Goal: Transaction & Acquisition: Book appointment/travel/reservation

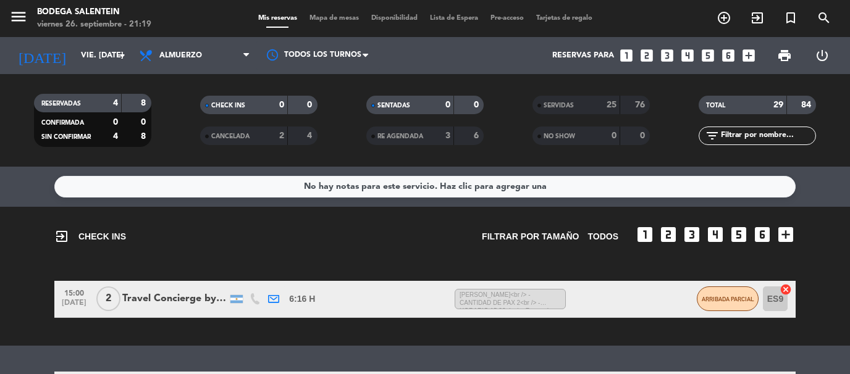
click at [645, 57] on icon "looks_two" at bounding box center [646, 56] width 16 height 16
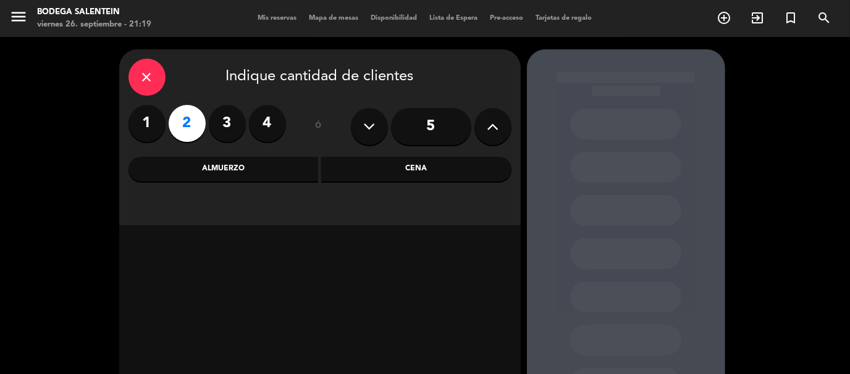
drag, startPoint x: 271, startPoint y: 177, endPoint x: 280, endPoint y: 176, distance: 9.3
click at [270, 176] on div "Almuerzo" at bounding box center [223, 169] width 190 height 25
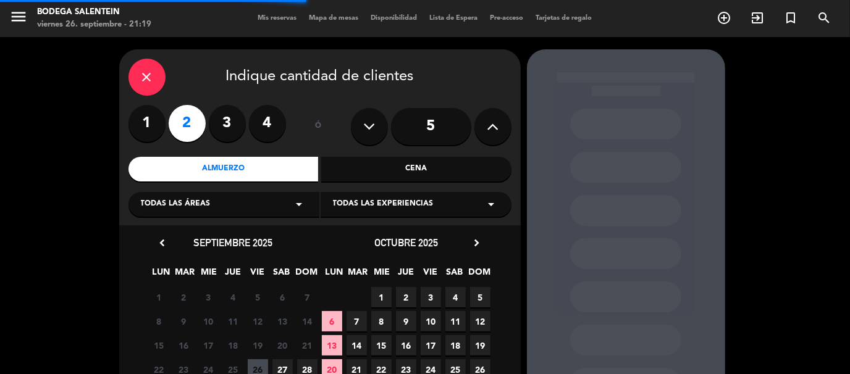
click at [495, 200] on icon "arrow_drop_down" at bounding box center [491, 204] width 15 height 15
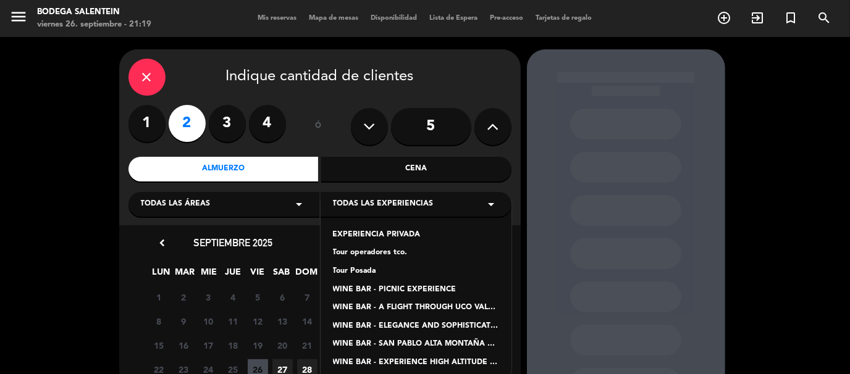
click at [357, 272] on div "Tour Posada" at bounding box center [416, 272] width 166 height 12
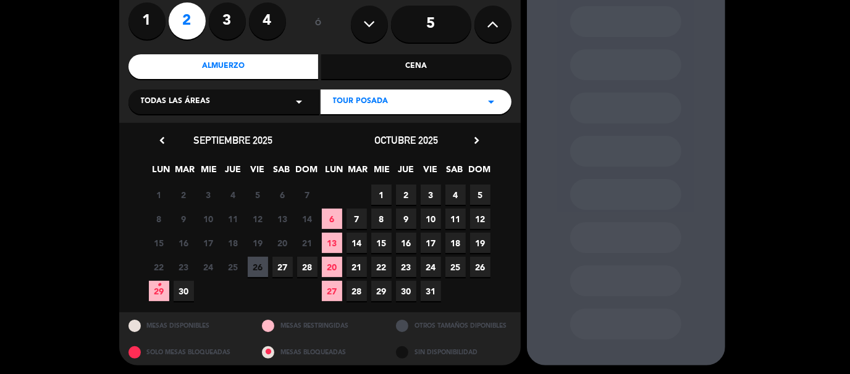
scroll to position [106, 0]
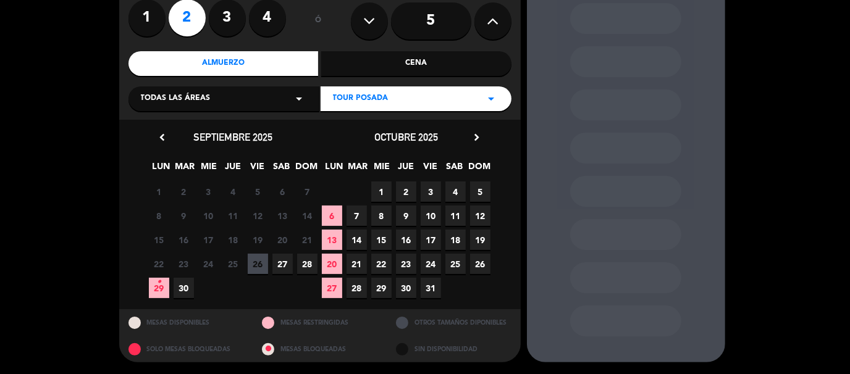
click at [283, 265] on span "27" at bounding box center [282, 264] width 20 height 20
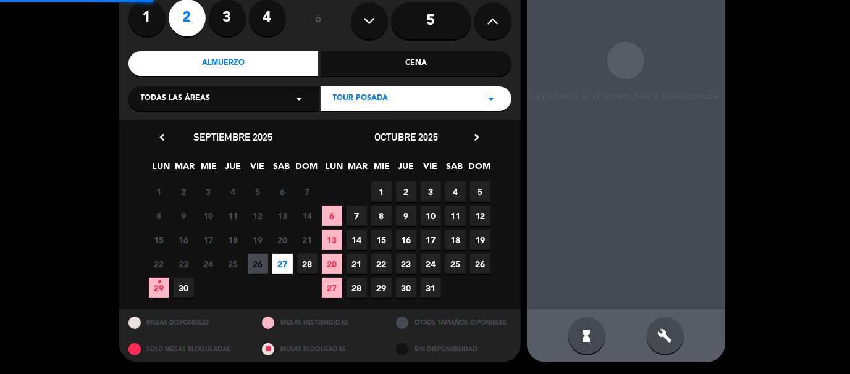
scroll to position [49, 0]
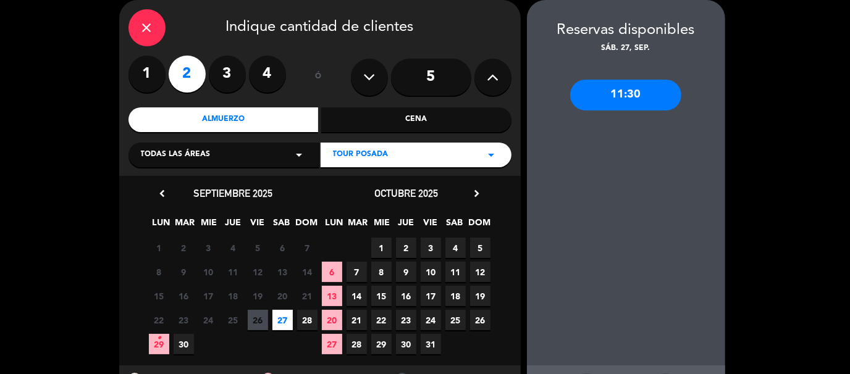
click at [637, 99] on div "11:30" at bounding box center [625, 95] width 111 height 31
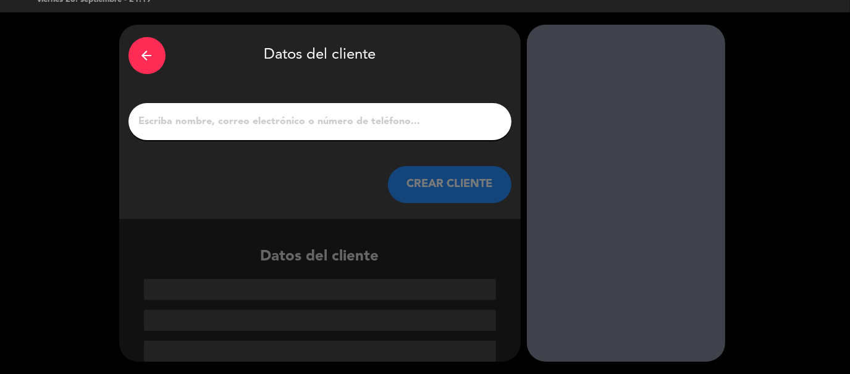
scroll to position [25, 0]
click at [177, 120] on input "1" at bounding box center [320, 121] width 364 height 17
paste input "[PERSON_NAME]"
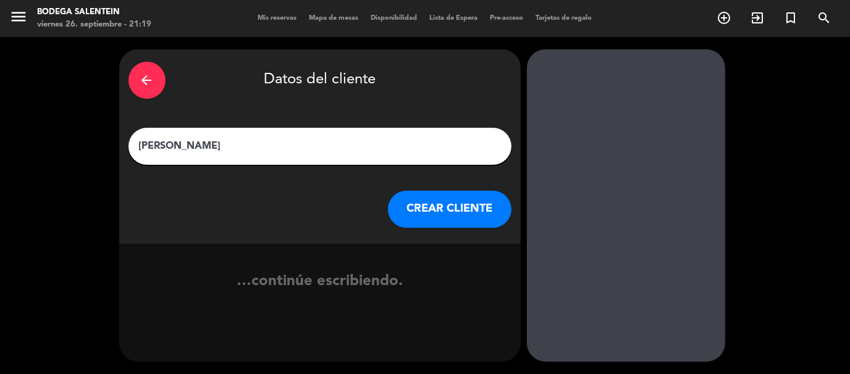
type input "[PERSON_NAME]"
click at [413, 217] on button "CREAR CLIENTE" at bounding box center [450, 209] width 124 height 37
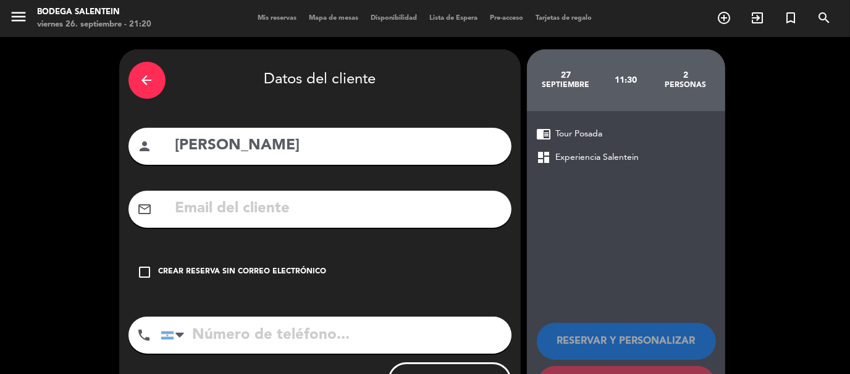
click at [149, 274] on icon "check_box_outline_blank" at bounding box center [145, 272] width 15 height 15
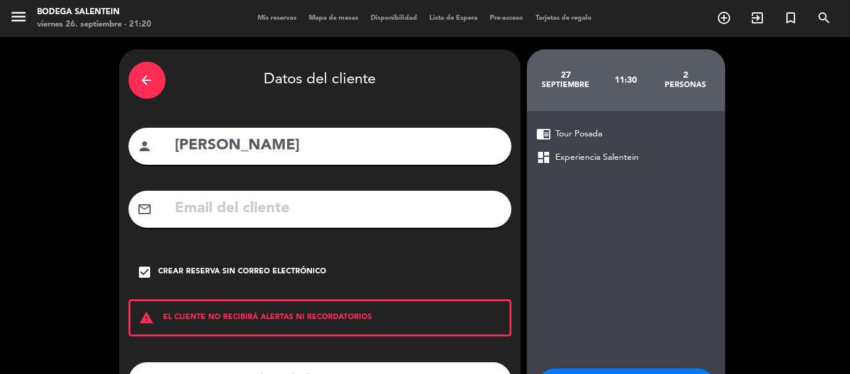
scroll to position [101, 0]
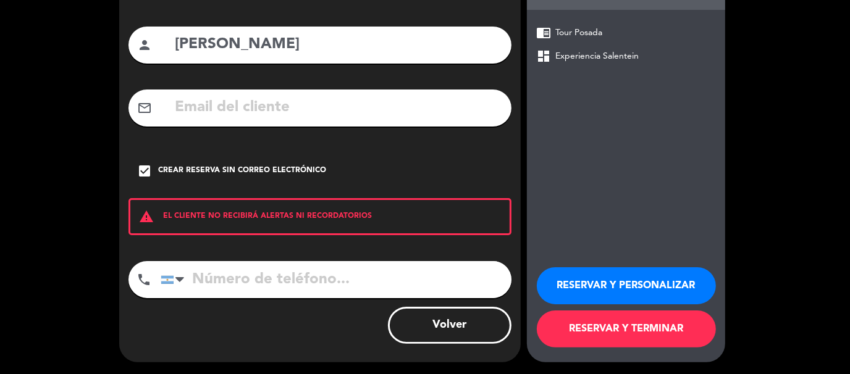
click at [627, 325] on button "RESERVAR Y TERMINAR" at bounding box center [626, 329] width 179 height 37
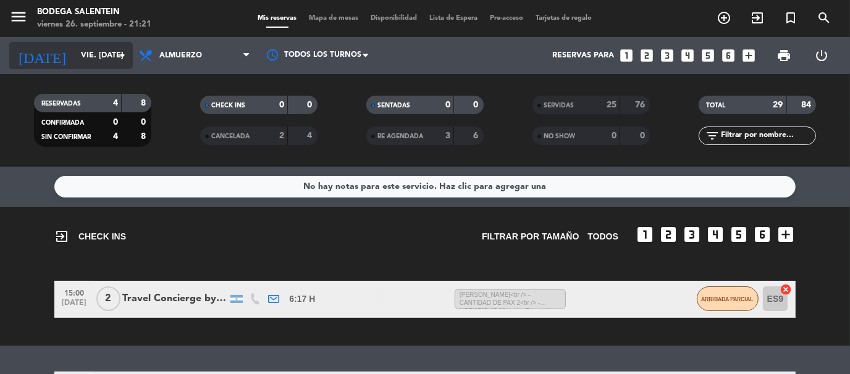
click at [75, 51] on input "vie. [DATE]" at bounding box center [127, 55] width 104 height 21
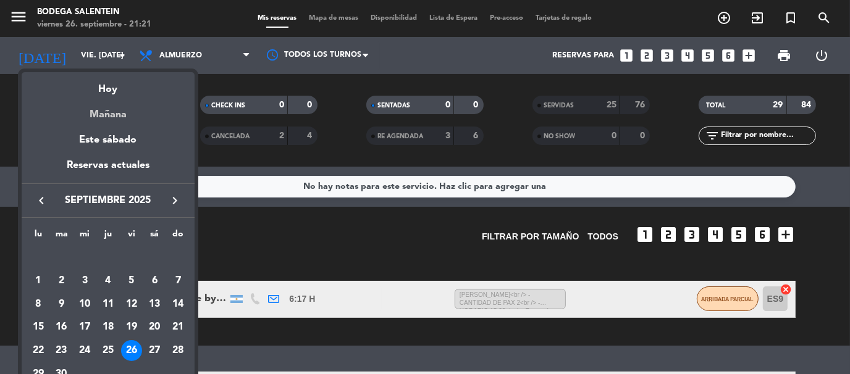
click at [107, 119] on div "Mañana" at bounding box center [108, 110] width 173 height 25
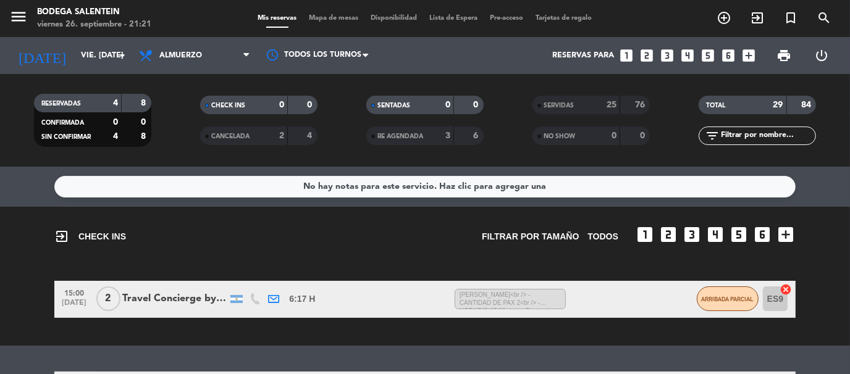
type input "sáb. [DATE]"
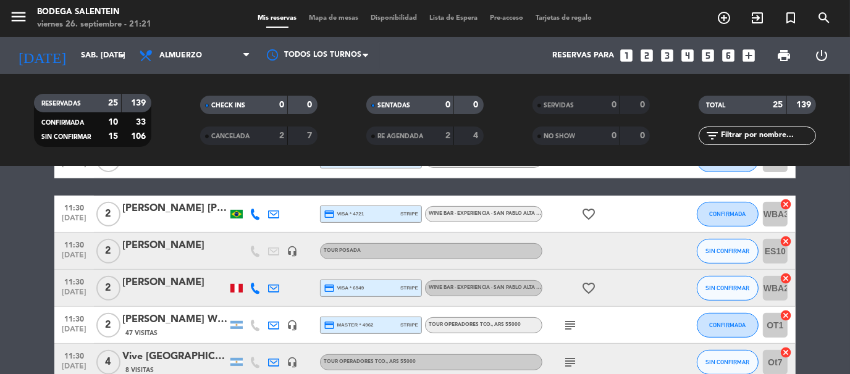
scroll to position [368, 0]
